Goal: Information Seeking & Learning: Learn about a topic

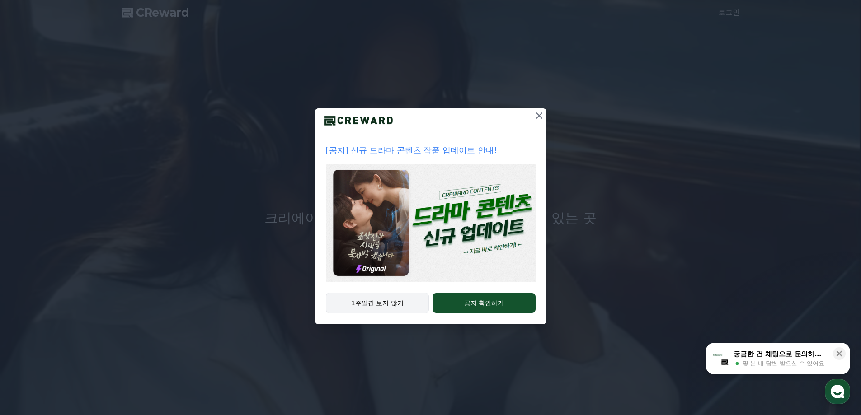
click at [390, 302] on button "1주일간 보지 않기" at bounding box center [377, 303] width 103 height 21
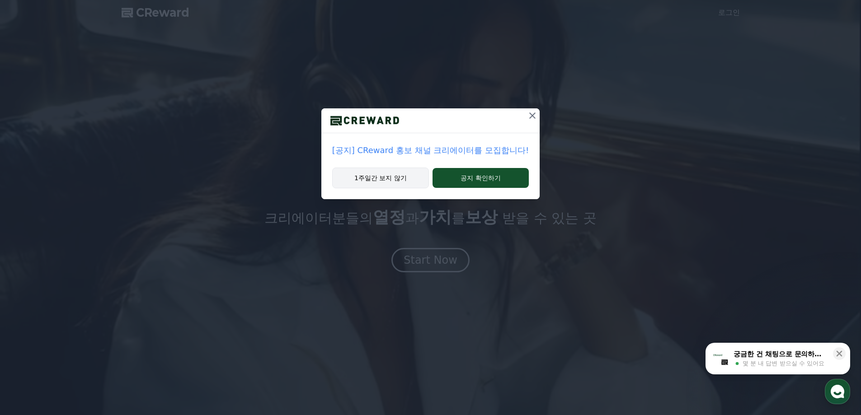
click at [407, 177] on button "1주일간 보지 않기" at bounding box center [380, 178] width 97 height 21
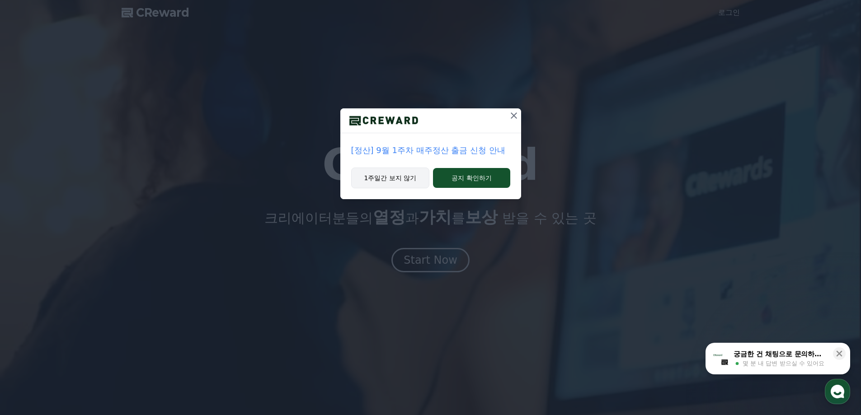
click at [404, 180] on button "1주일간 보지 않기" at bounding box center [390, 178] width 79 height 21
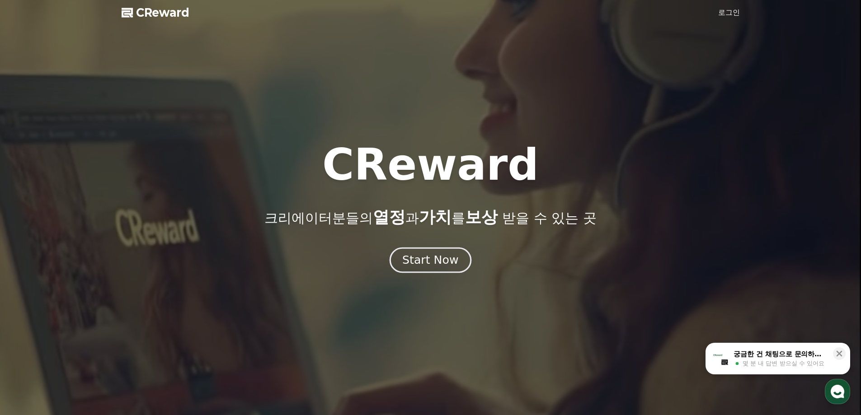
click at [420, 257] on div "Start Now" at bounding box center [430, 260] width 56 height 15
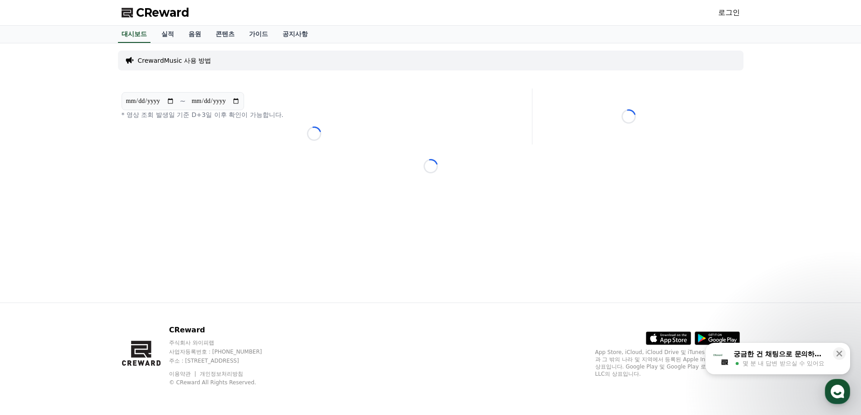
drag, startPoint x: 843, startPoint y: 355, endPoint x: 747, endPoint y: 314, distance: 104.8
click at [843, 355] on button at bounding box center [839, 353] width 13 height 13
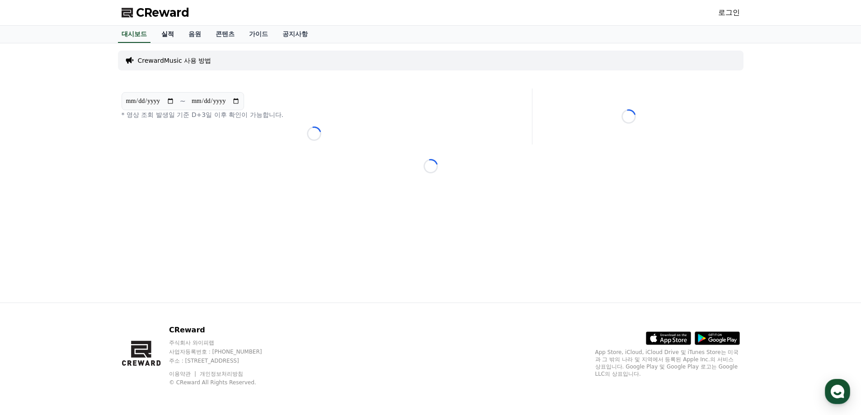
click at [167, 32] on link "실적" at bounding box center [167, 34] width 27 height 17
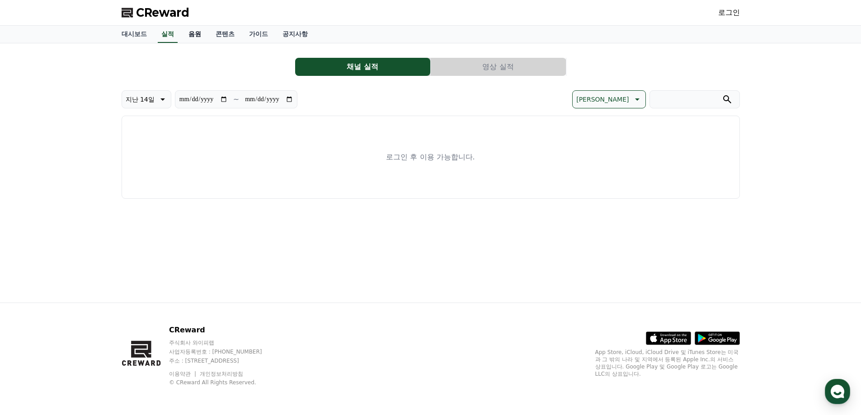
click at [188, 34] on link "음원" at bounding box center [194, 34] width 27 height 17
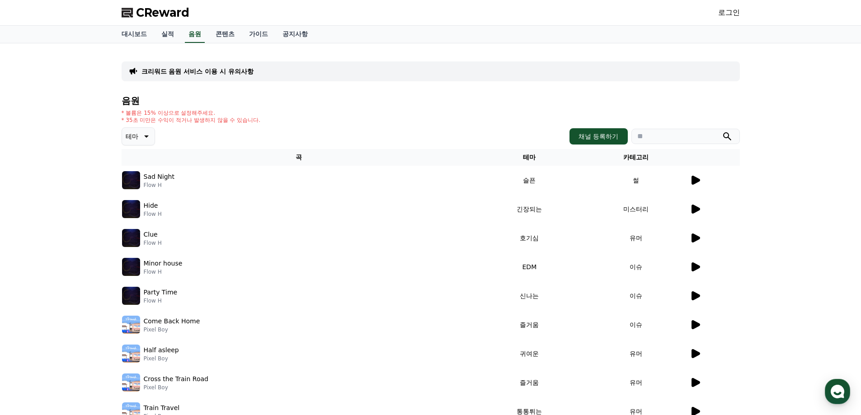
click at [139, 141] on button "테마" at bounding box center [138, 136] width 33 height 18
click at [230, 37] on link "콘텐츠" at bounding box center [224, 34] width 33 height 17
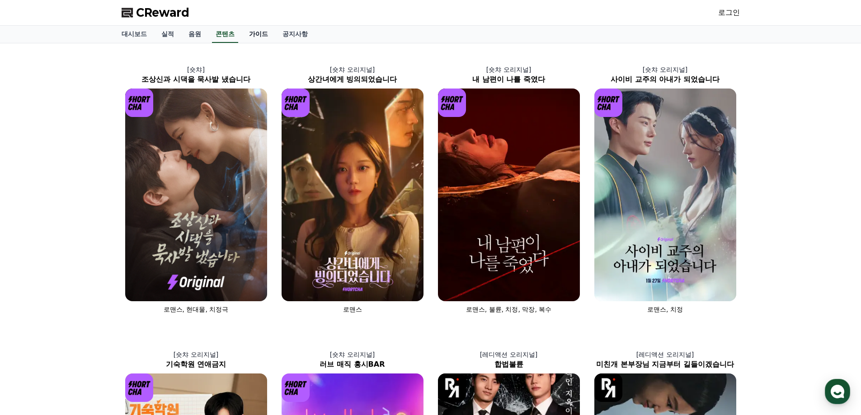
click at [259, 34] on link "가이드" at bounding box center [258, 34] width 33 height 17
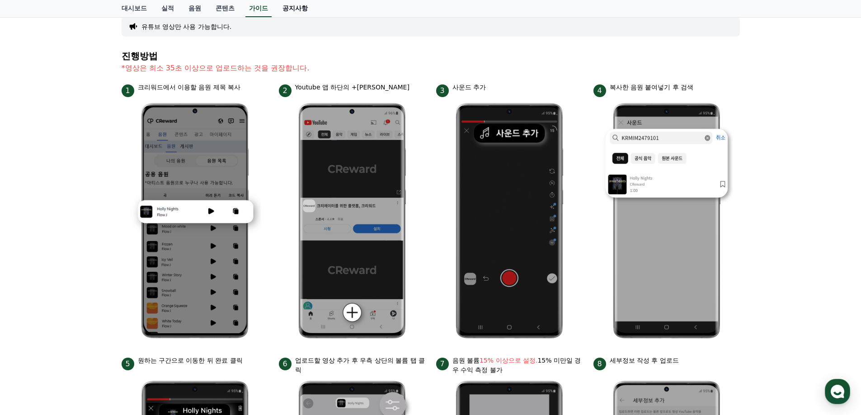
scroll to position [60, 0]
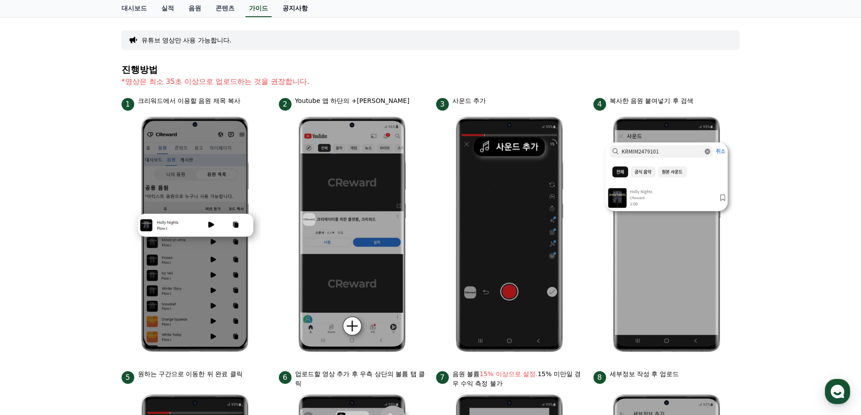
click at [291, 10] on link "공지사항" at bounding box center [295, 8] width 40 height 17
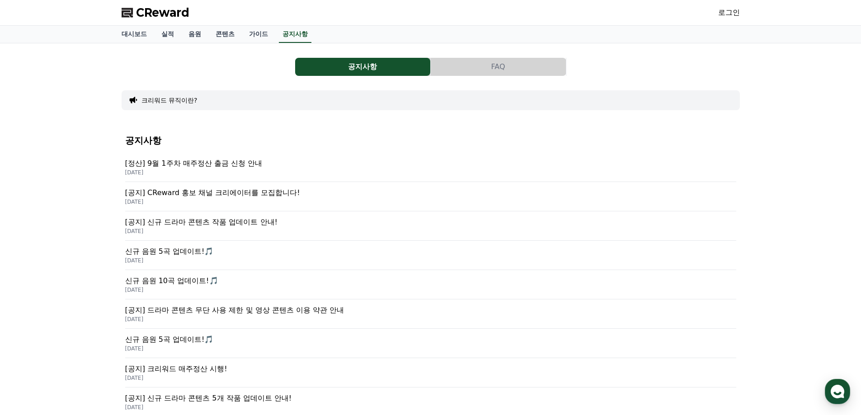
click at [275, 313] on p "[공지] 드라마 콘텐츠 무단 사용 제한 및 영상 콘텐츠 이용 약관 안내" at bounding box center [430, 310] width 611 height 11
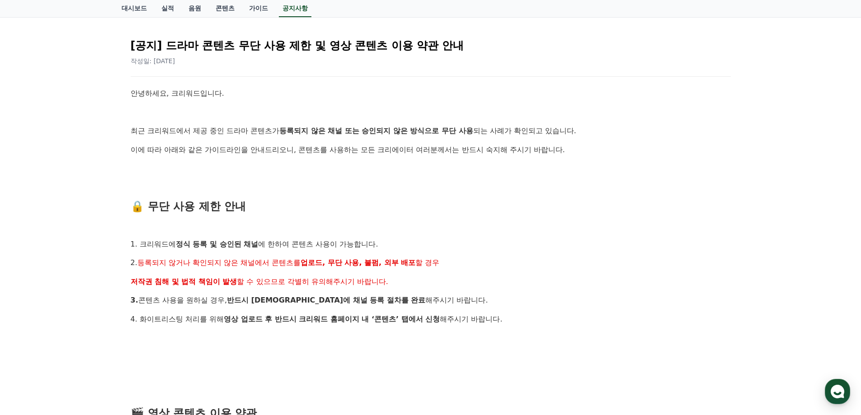
scroll to position [75, 0]
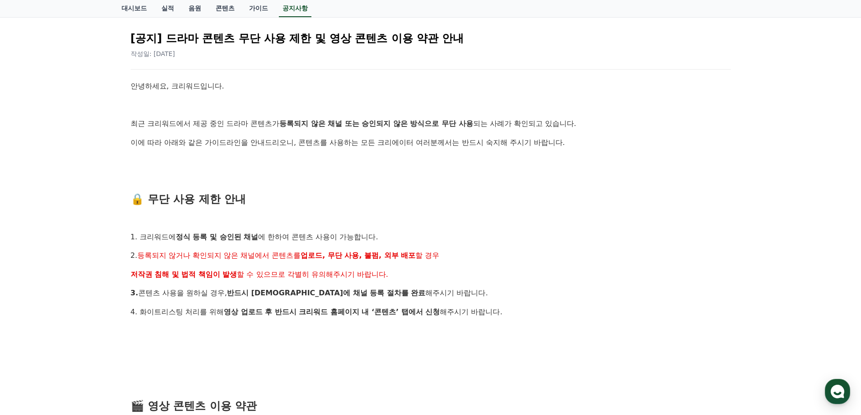
drag, startPoint x: 154, startPoint y: 243, endPoint x: 220, endPoint y: 246, distance: 65.6
drag, startPoint x: 142, startPoint y: 240, endPoint x: 363, endPoint y: 238, distance: 220.4
click at [363, 238] on p "1. 크리워드에 정식 등록 및 승인된 채널 에 한하여 콘텐츠 사용이 가능합니다." at bounding box center [431, 237] width 600 height 12
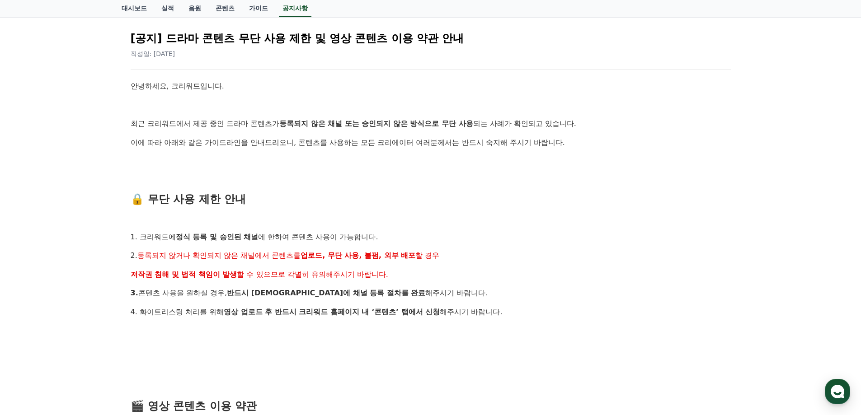
click at [363, 238] on p "1. 크리워드에 정식 등록 및 승인된 채널 에 한하여 콘텐츠 사용이 가능합니다." at bounding box center [431, 237] width 600 height 12
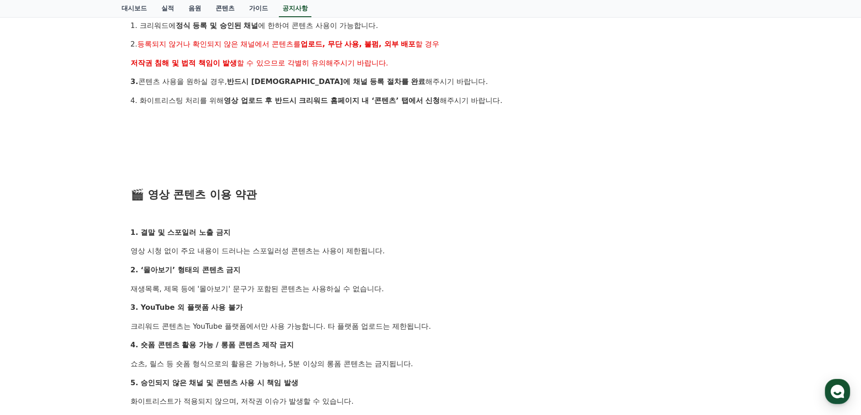
scroll to position [361, 0]
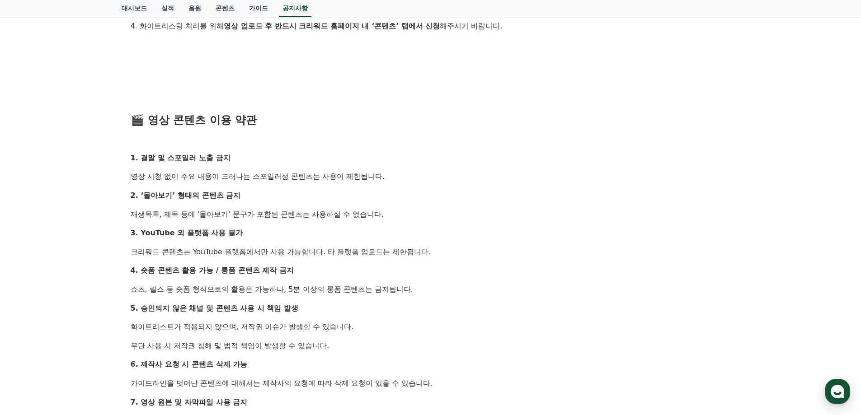
drag, startPoint x: 140, startPoint y: 274, endPoint x: 296, endPoint y: 273, distance: 156.3
click at [296, 273] on p "4. 숏폼 콘텐츠 활용 가능 / 롱폼 콘텐츠 제작 금지" at bounding box center [431, 271] width 600 height 12
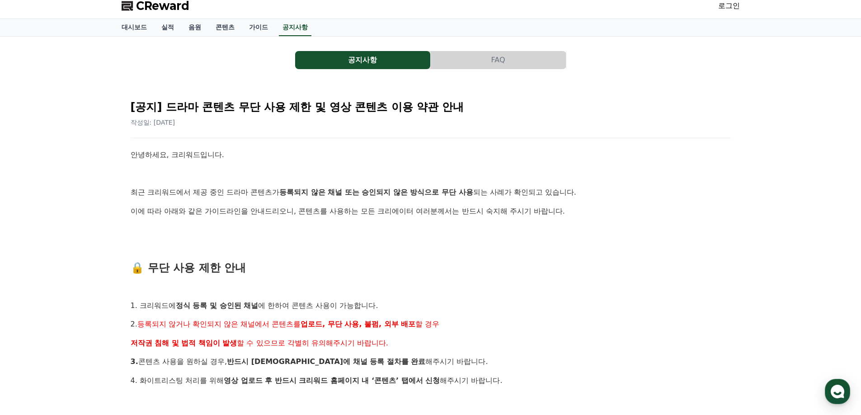
scroll to position [0, 0]
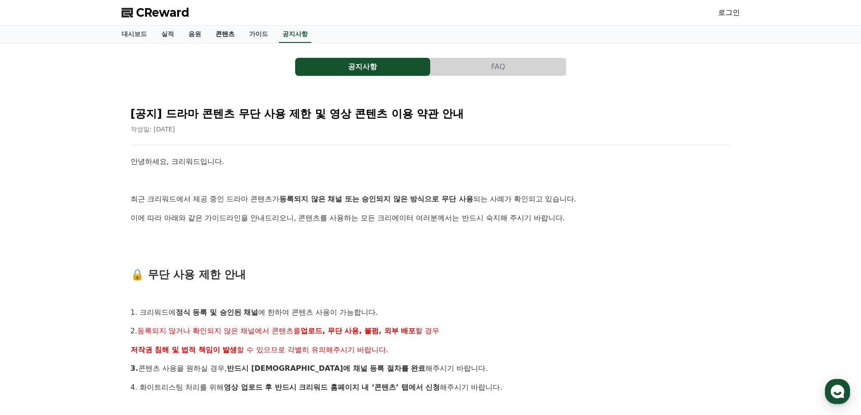
click at [223, 39] on link "콘텐츠" at bounding box center [224, 34] width 33 height 17
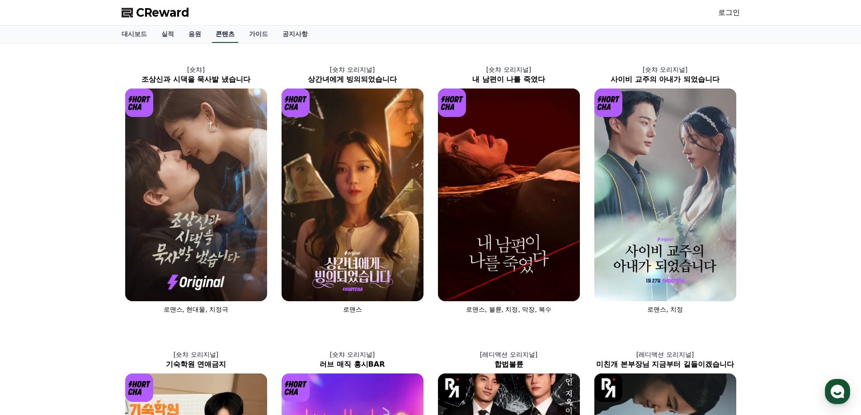
click at [224, 35] on link "콘텐츠" at bounding box center [225, 34] width 26 height 17
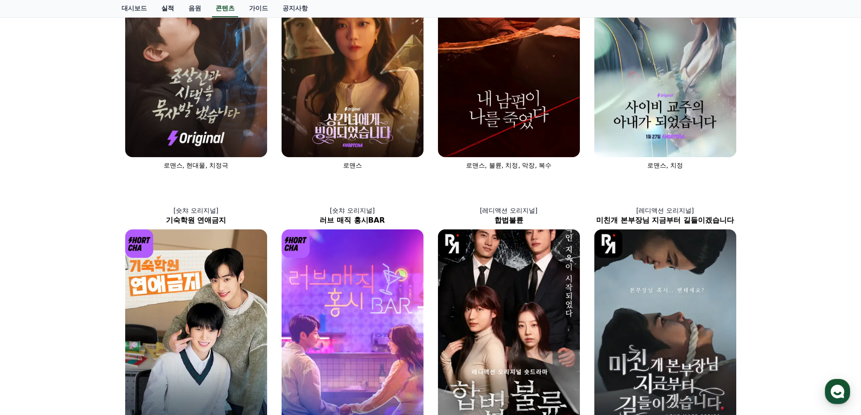
scroll to position [136, 0]
